Goal: Task Accomplishment & Management: Use online tool/utility

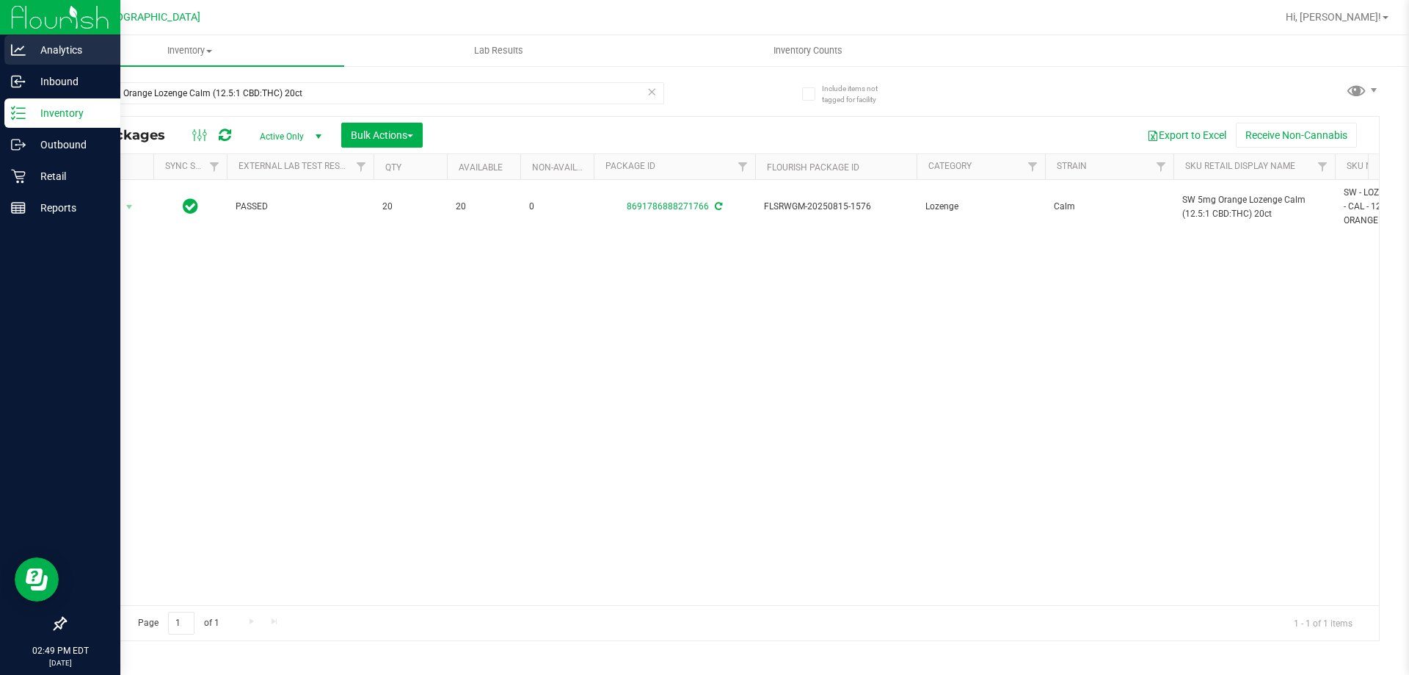
drag, startPoint x: 349, startPoint y: 97, endPoint x: 0, endPoint y: 56, distance: 351.1
click at [0, 56] on div "Analytics Inbound Inventory Outbound Retail Reports 02:49 PM EDT [DATE] 08/25 P…" at bounding box center [704, 337] width 1409 height 675
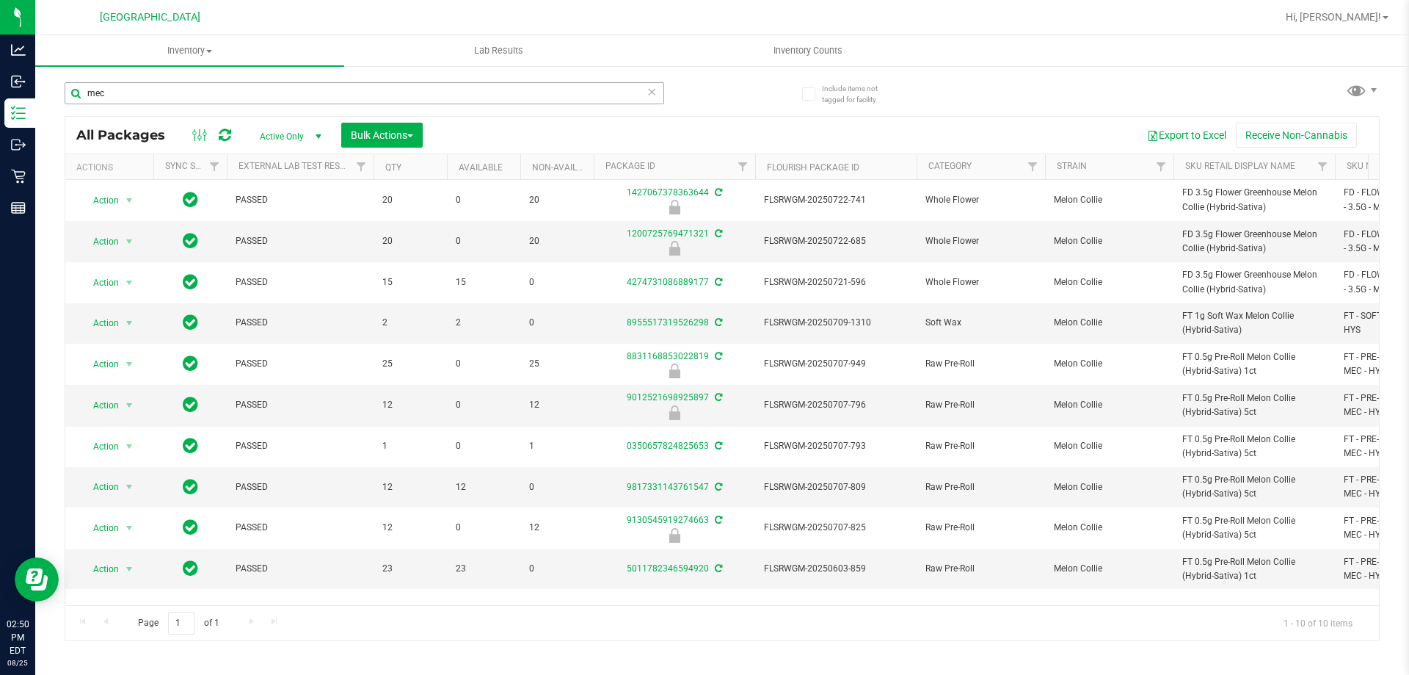
click at [206, 91] on input "mec" at bounding box center [365, 93] width 600 height 22
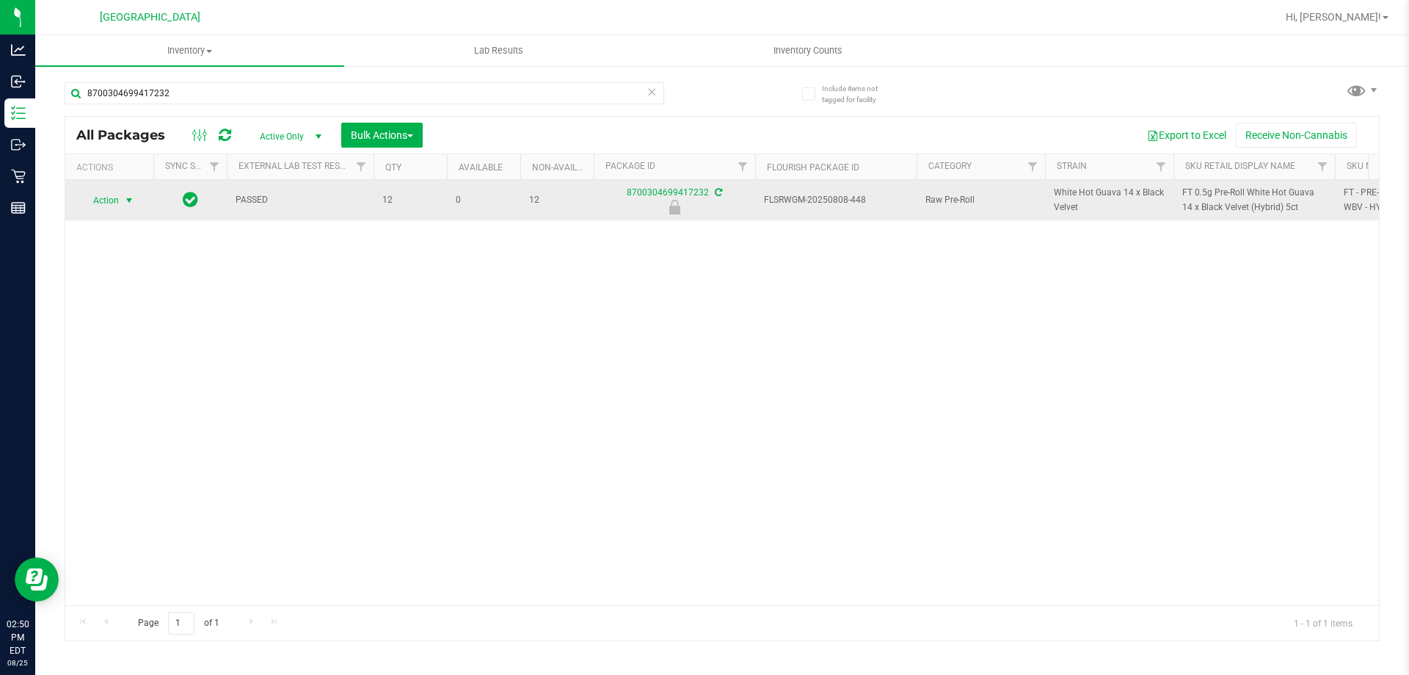
type input "8700304699417232"
click at [127, 196] on span "select" at bounding box center [129, 201] width 12 height 12
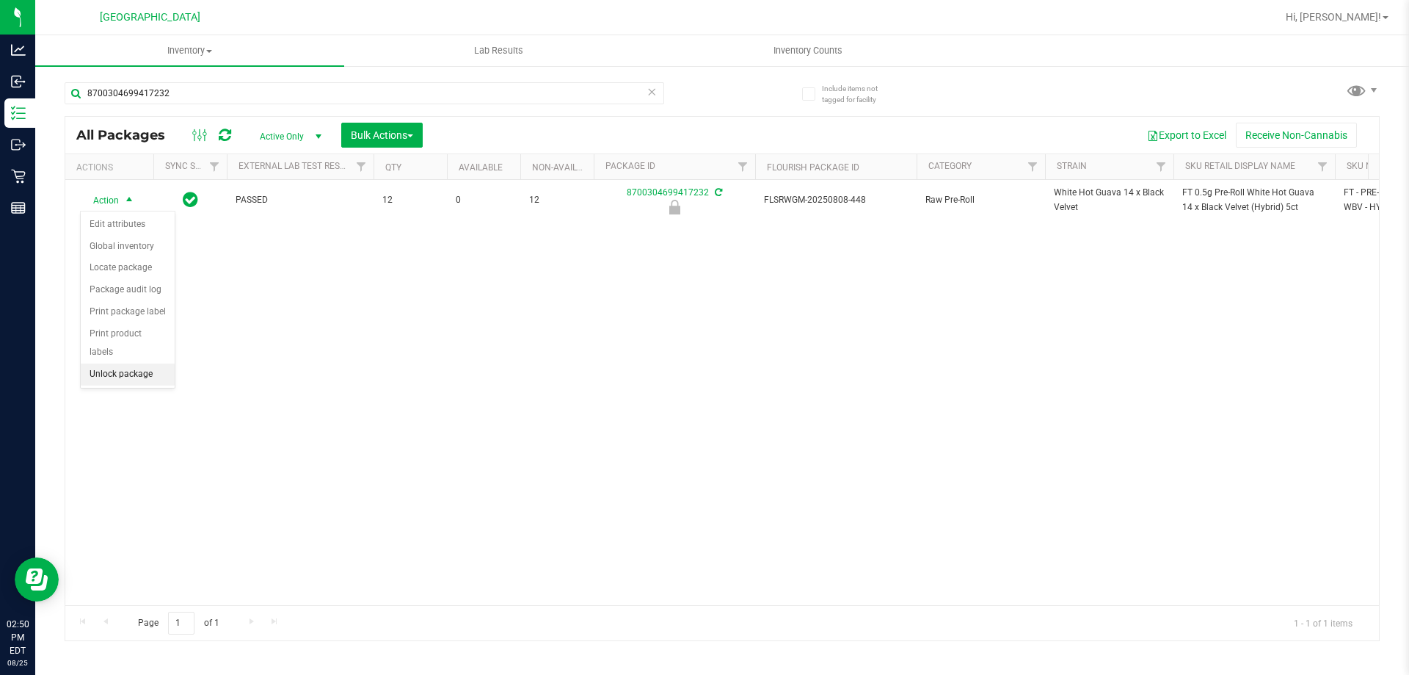
click at [95, 363] on li "Unlock package" at bounding box center [128, 374] width 94 height 22
